Goal: Task Accomplishment & Management: Use online tool/utility

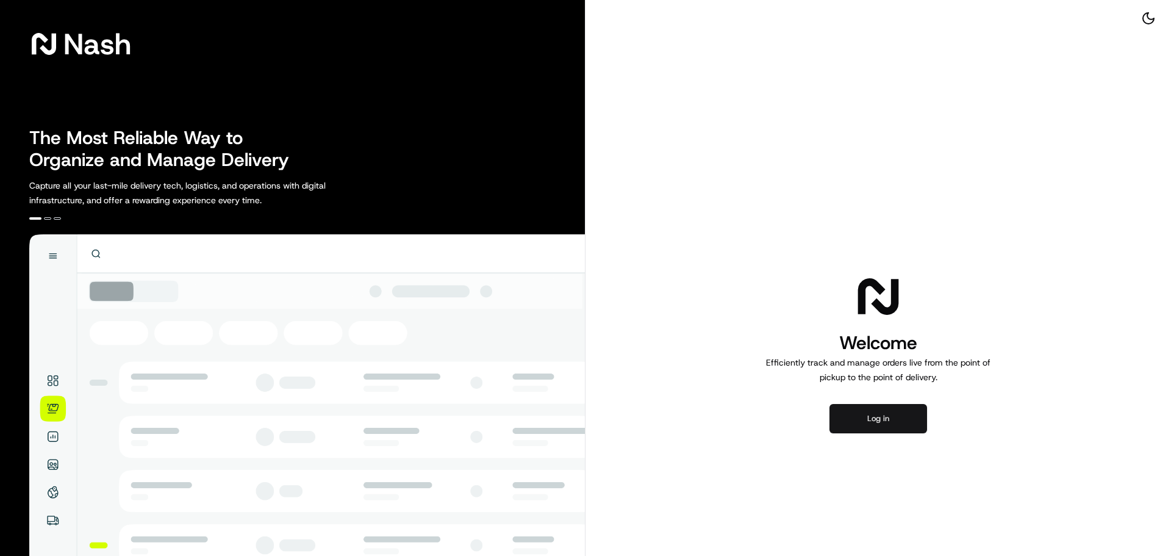
click at [874, 424] on button "Log in" at bounding box center [878, 418] width 98 height 29
